Goal: Information Seeking & Learning: Learn about a topic

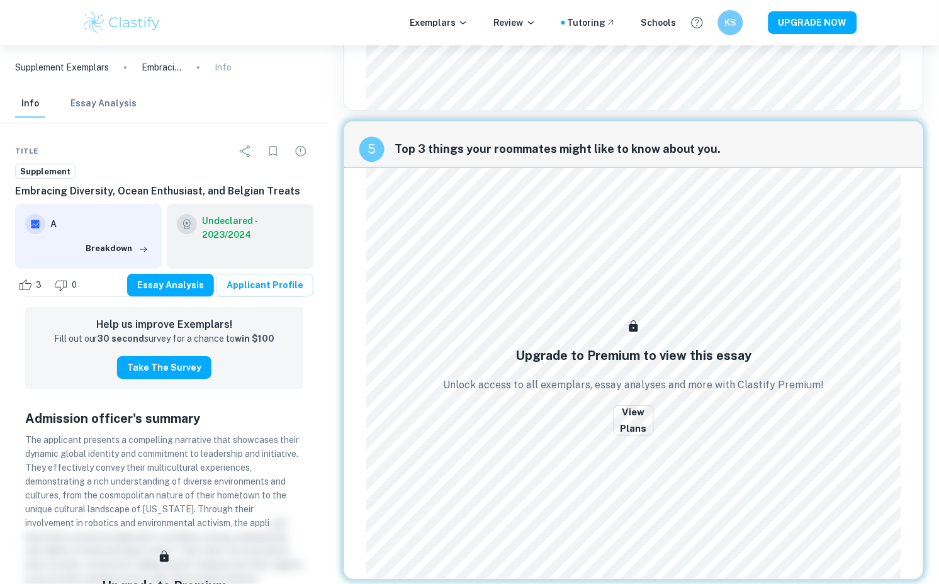
scroll to position [1683, 0]
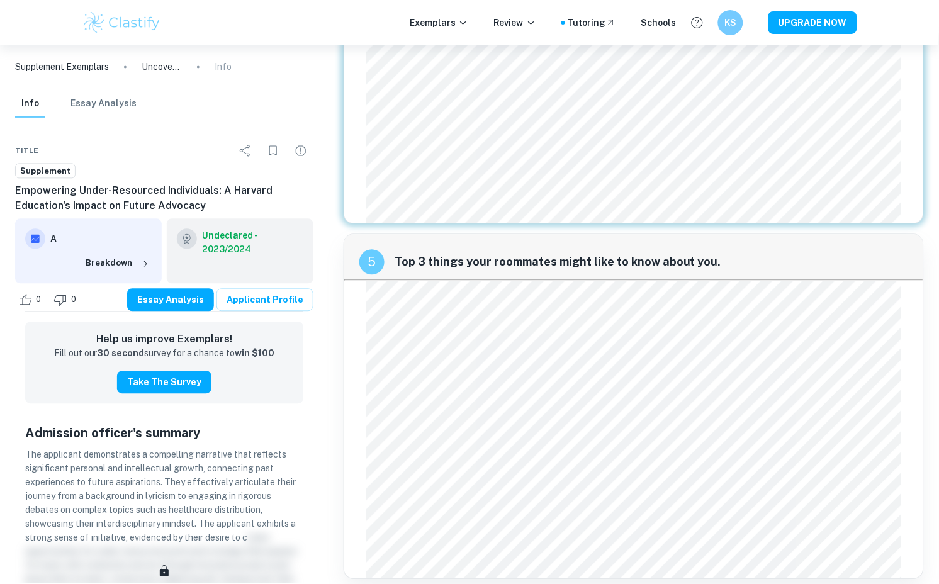
scroll to position [1438, 0]
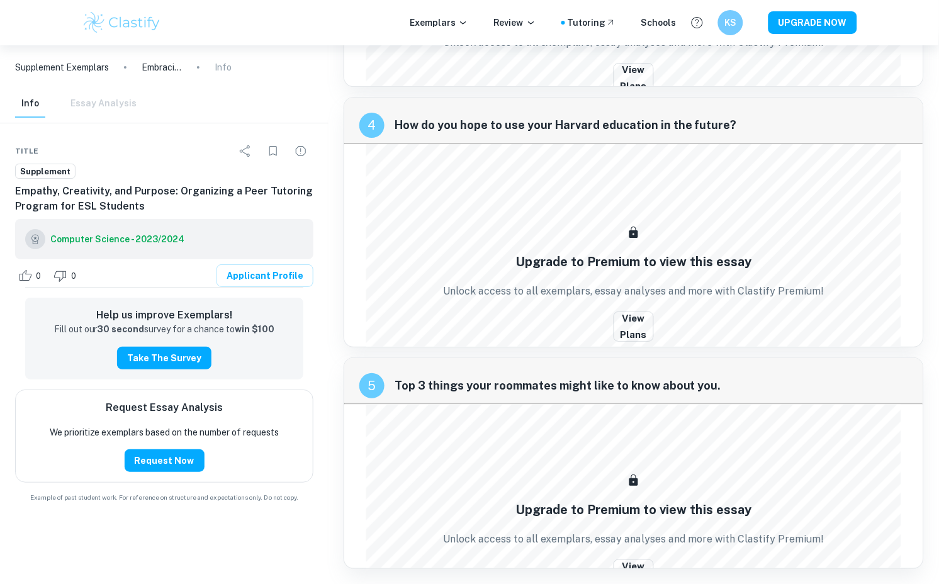
scroll to position [989, 0]
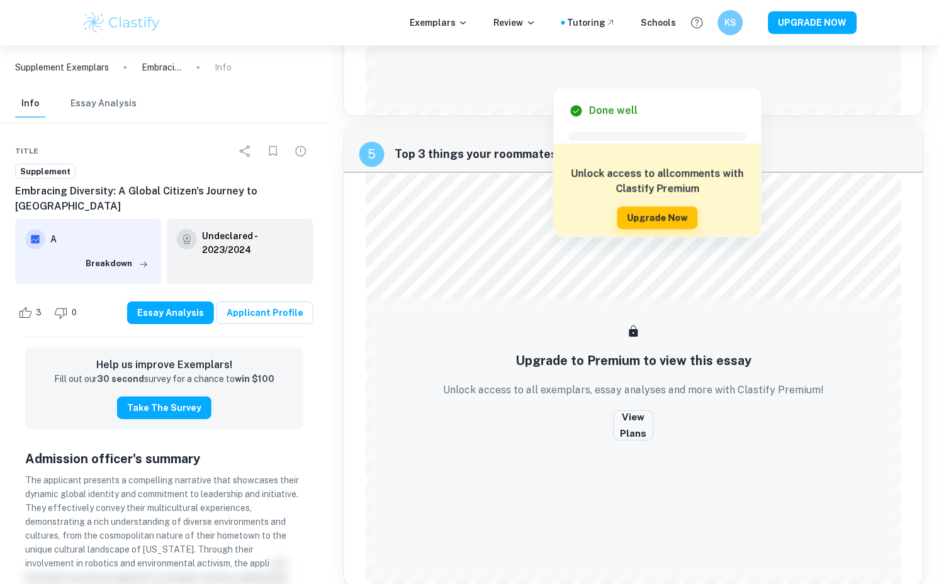
scroll to position [1683, 0]
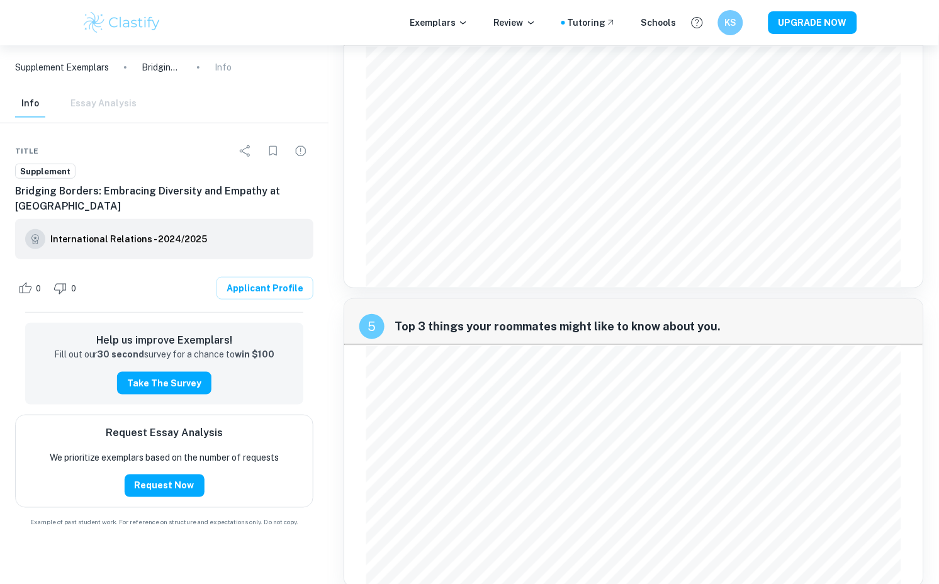
scroll to position [1029, 0]
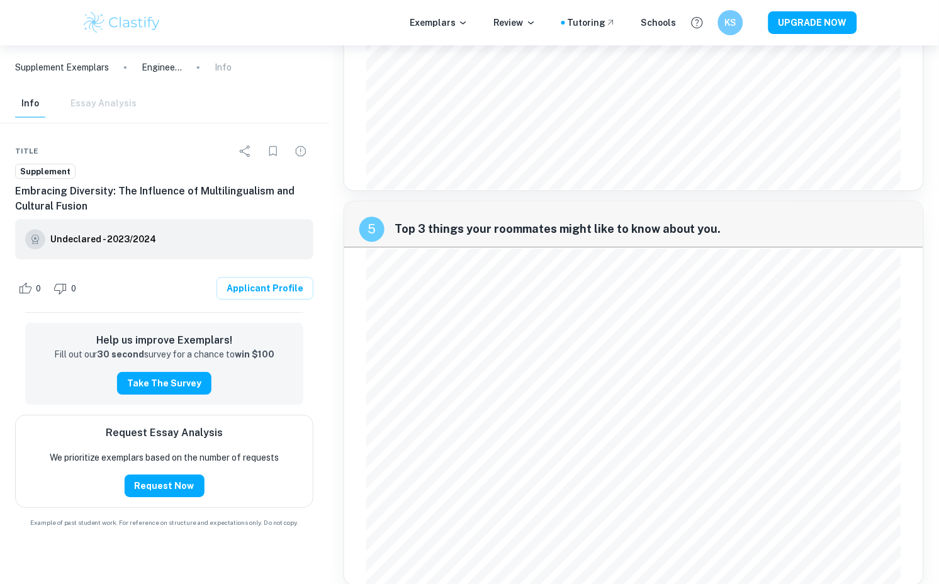
scroll to position [1571, 0]
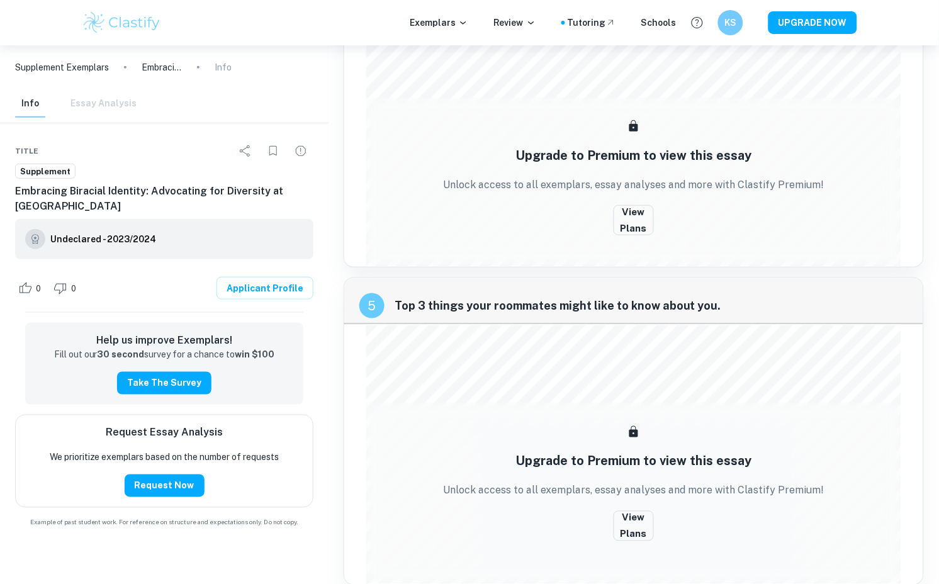
scroll to position [1112, 0]
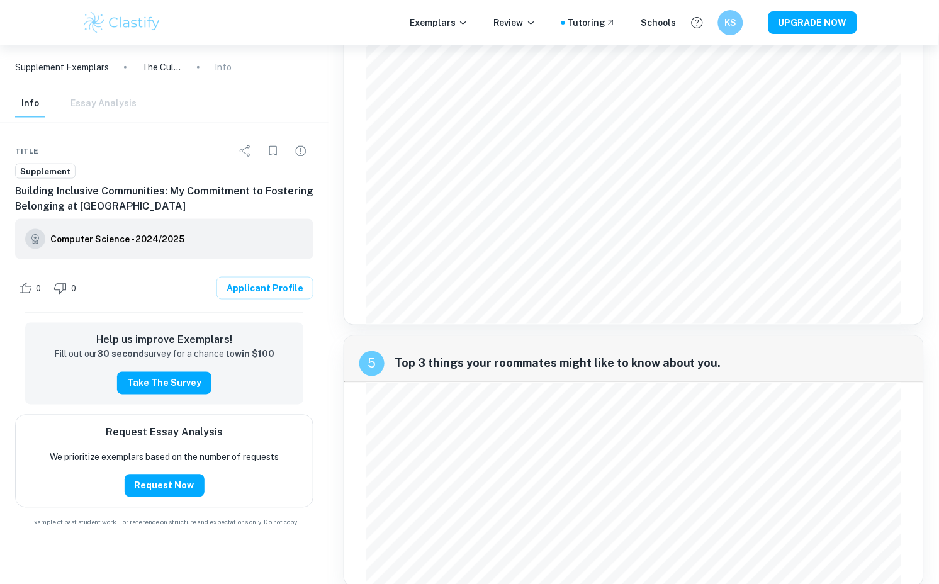
scroll to position [1201, 0]
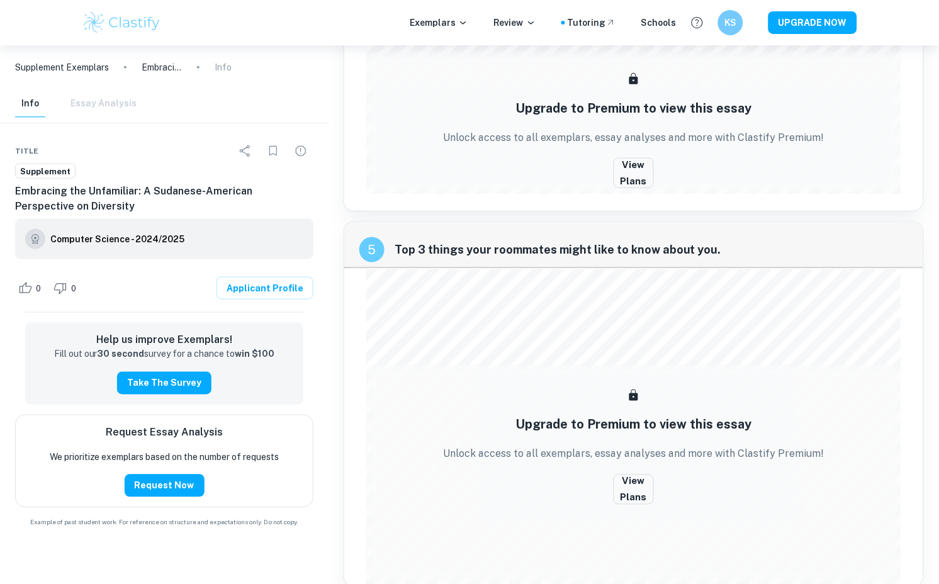
scroll to position [1158, 0]
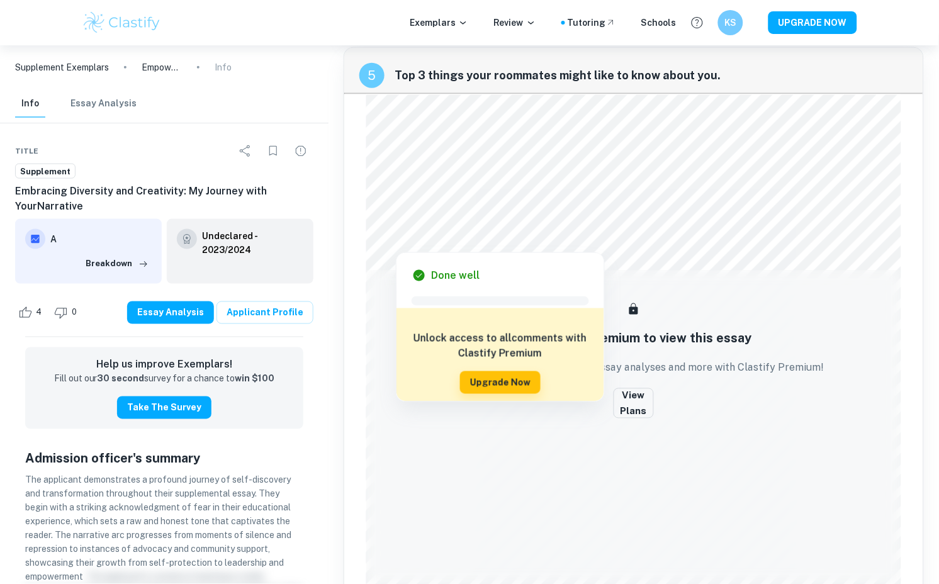
scroll to position [2191, 0]
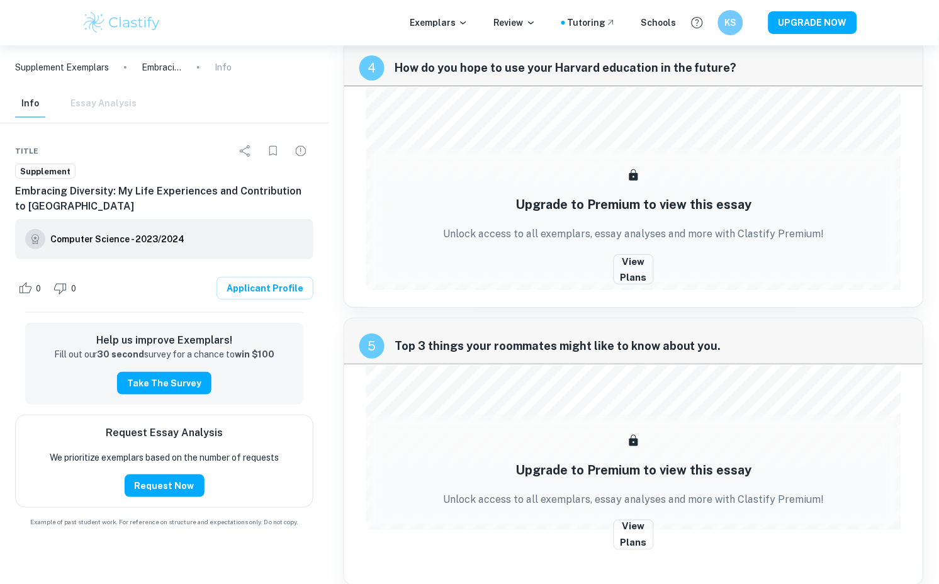
scroll to position [989, 0]
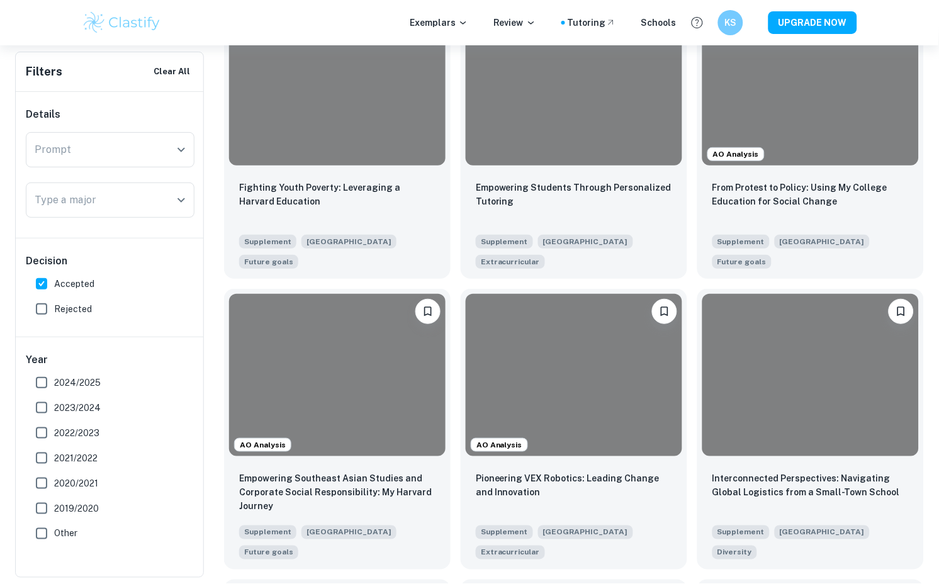
scroll to position [3076, 0]
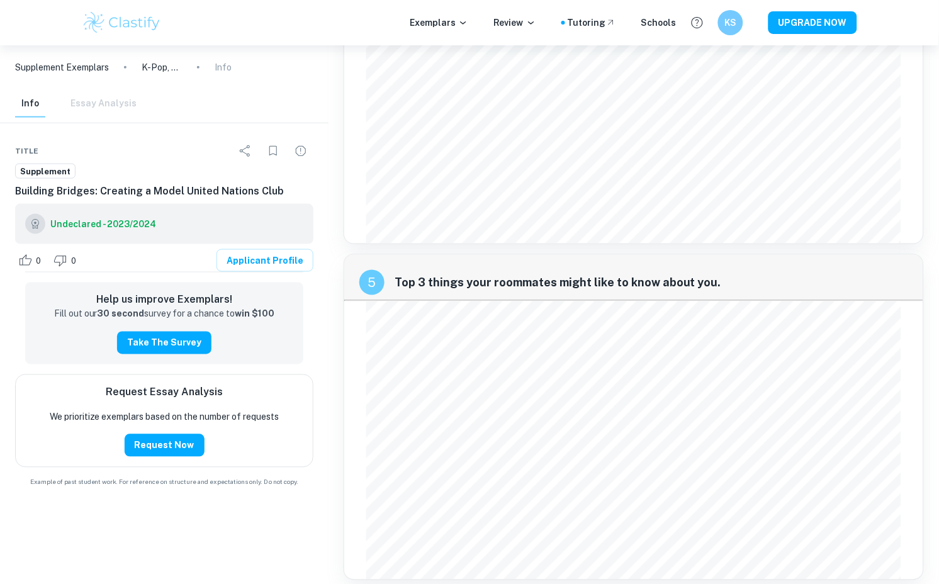
scroll to position [1209, 0]
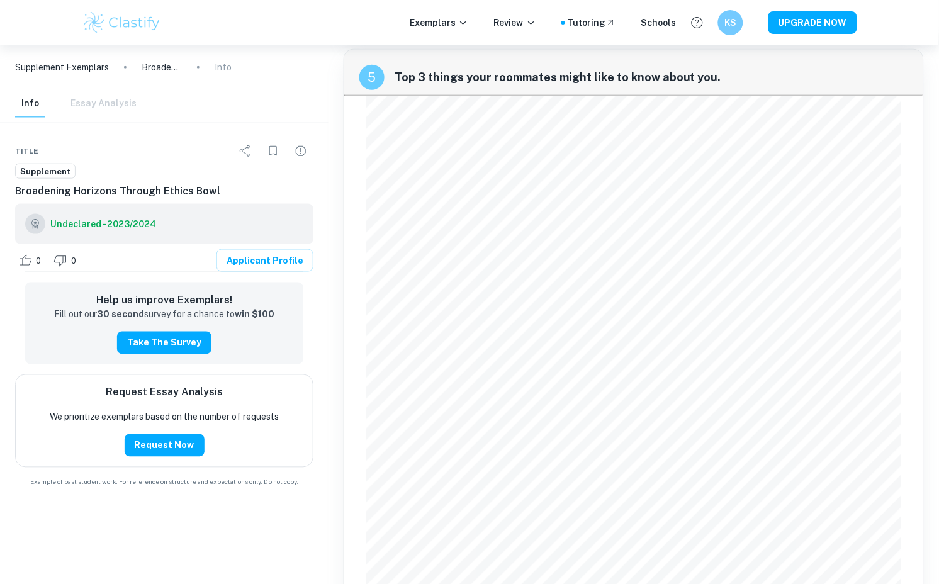
scroll to position [2176, 0]
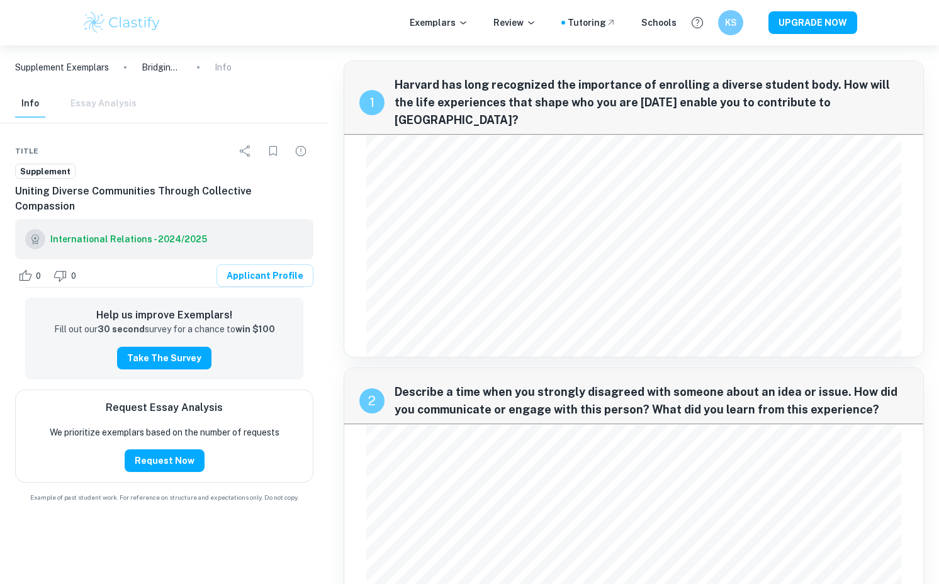
scroll to position [45, 0]
